Goal: Obtain resource: Download file/media

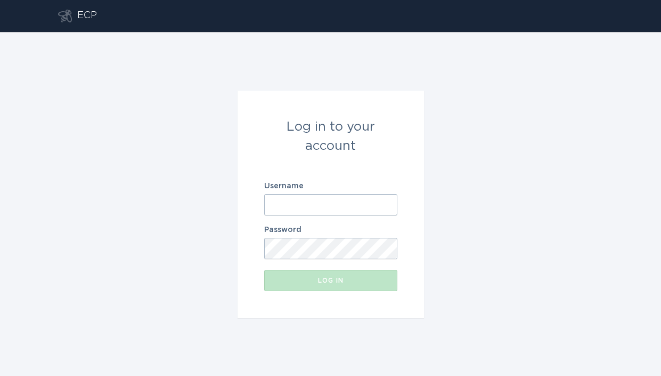
click at [296, 195] on input "Username" at bounding box center [330, 204] width 133 height 21
paste input "[EMAIL_ADDRESS][DOMAIN_NAME]"
type input "[EMAIL_ADDRESS][DOMAIN_NAME]"
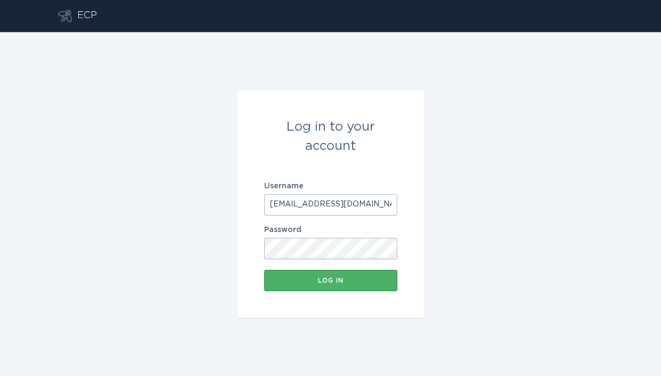
click at [343, 271] on button "Log in" at bounding box center [330, 280] width 133 height 21
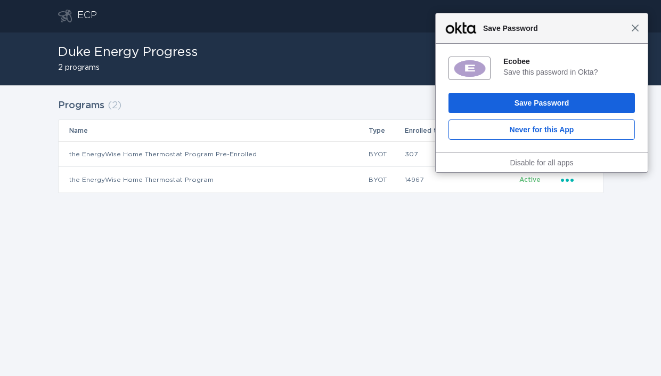
click at [638, 30] on span "Close" at bounding box center [636, 28] width 8 height 8
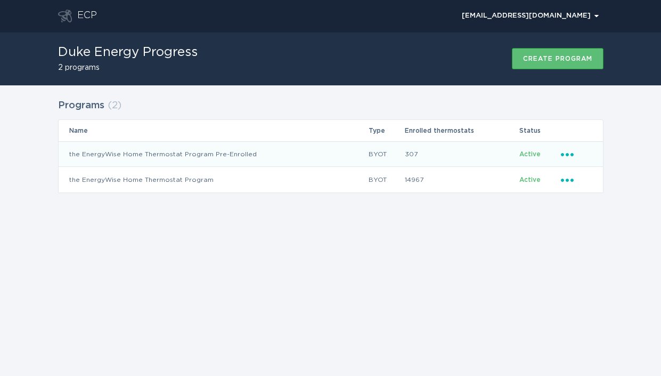
click at [571, 155] on icon "Popover menu" at bounding box center [567, 154] width 13 height 3
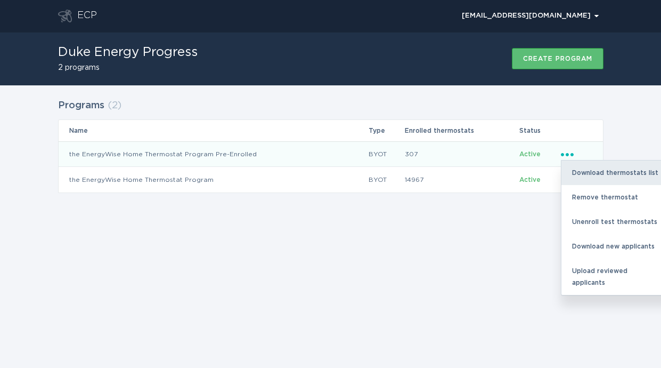
click at [586, 173] on div "Download thermostats list" at bounding box center [617, 172] width 111 height 25
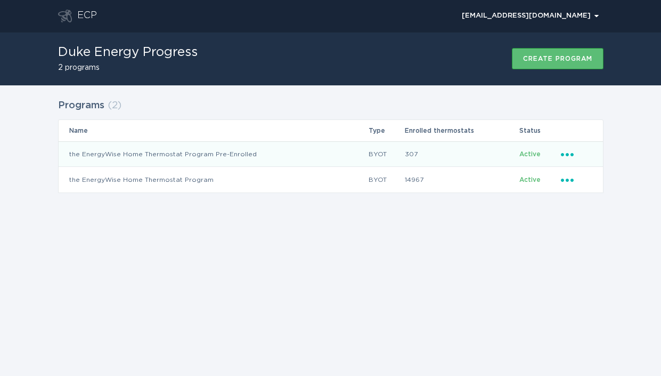
click at [571, 154] on icon "Popover menu" at bounding box center [567, 154] width 13 height 3
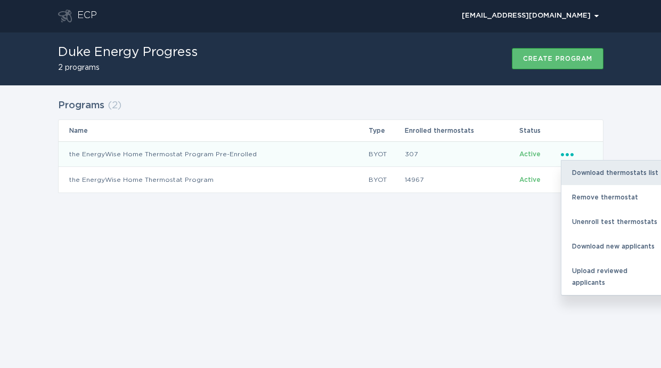
click at [587, 173] on div "Download thermostats list" at bounding box center [617, 172] width 111 height 25
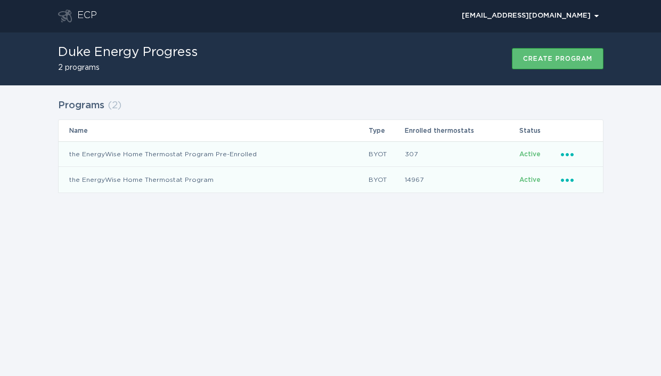
click at [570, 182] on icon "Ellipsis" at bounding box center [568, 178] width 15 height 9
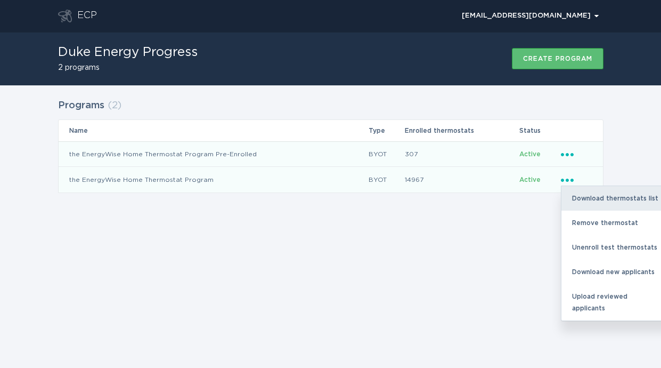
click at [576, 190] on div "Download thermostats list" at bounding box center [617, 198] width 111 height 25
click at [608, 196] on div "Download thermostats list" at bounding box center [617, 198] width 111 height 25
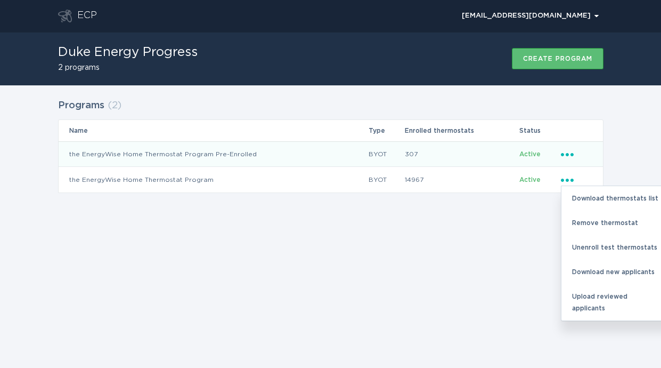
click at [496, 223] on div "ECP [EMAIL_ADDRESS][DOMAIN_NAME] Chevron Duke Energy Progress 2 programs Create…" at bounding box center [330, 184] width 661 height 368
